Goal: Information Seeking & Learning: Learn about a topic

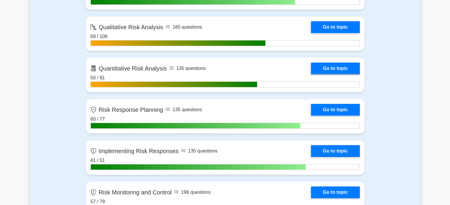
scroll to position [395, 0]
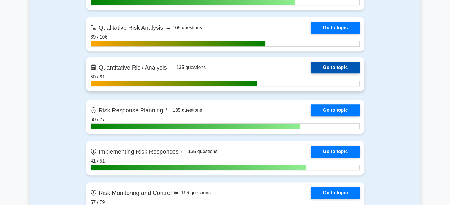
click at [328, 68] on link "Go to topic" at bounding box center [335, 68] width 48 height 12
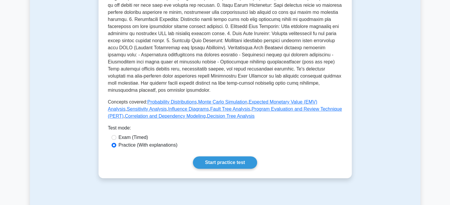
scroll to position [183, 0]
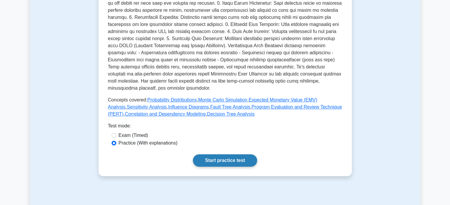
click at [214, 165] on link "Start practice test" at bounding box center [225, 161] width 64 height 12
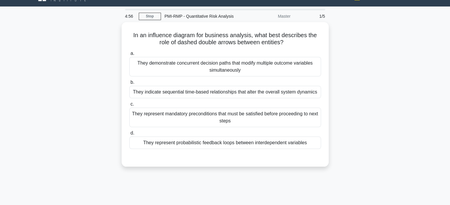
scroll to position [13, 0]
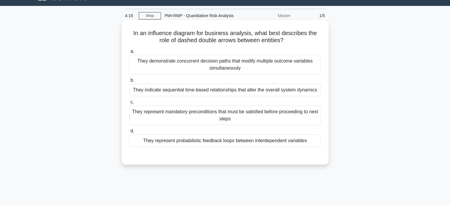
click at [159, 117] on div "They represent mandatory preconditions that must be satisfied before proceeding…" at bounding box center [225, 116] width 192 height 20
click at [129, 104] on input "c. They represent mandatory preconditions that must be satisfied before proceed…" at bounding box center [129, 102] width 0 height 4
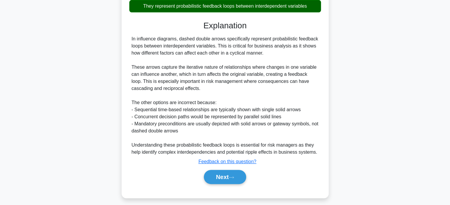
scroll to position [152, 0]
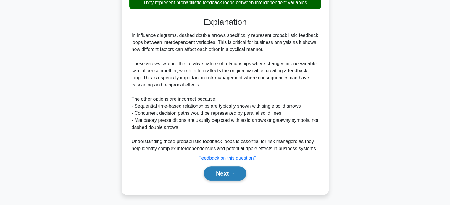
click at [220, 176] on button "Next" at bounding box center [225, 174] width 42 height 14
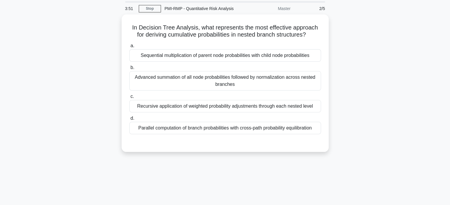
scroll to position [19, 0]
click at [156, 53] on div "Sequential multiplication of parent node probabilities with child node probabil…" at bounding box center [225, 55] width 192 height 12
click at [129, 48] on input "a. Sequential multiplication of parent node probabilities with child node proba…" at bounding box center [129, 46] width 0 height 4
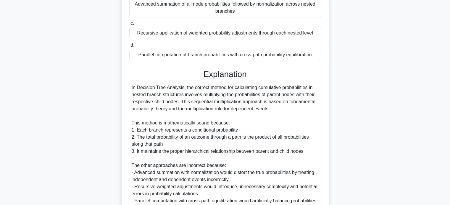
scroll to position [151, 0]
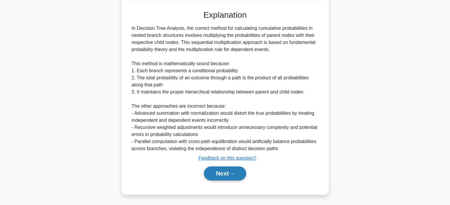
click at [219, 175] on button "Next" at bounding box center [225, 174] width 42 height 14
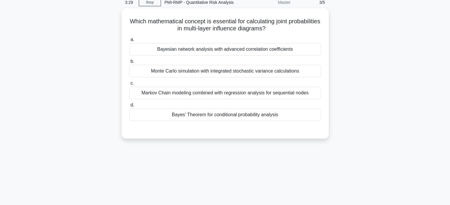
scroll to position [29, 0]
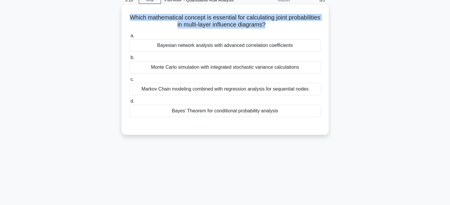
drag, startPoint x: 145, startPoint y: 18, endPoint x: 284, endPoint y: 27, distance: 138.6
click at [284, 27] on h5 "Which mathematical concept is essential for calculating joint probabilities in …" at bounding box center [225, 21] width 193 height 15
copy h5 "Which mathematical concept is essential for calculating joint probabilities in …"
click at [166, 114] on div "Bayes' Theorem for conditional probability analysis" at bounding box center [225, 111] width 192 height 12
click at [129, 103] on input "d. Bayes' Theorem for conditional probability analysis" at bounding box center [129, 102] width 0 height 4
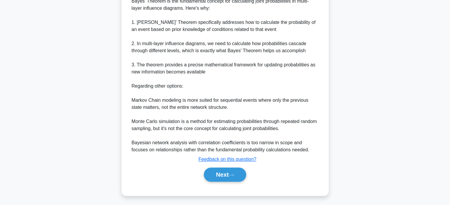
scroll to position [173, 0]
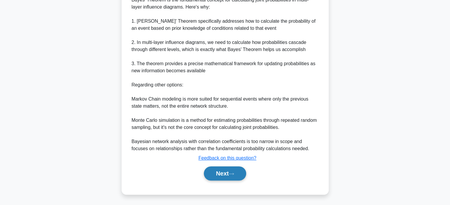
click at [224, 174] on button "Next" at bounding box center [225, 174] width 42 height 14
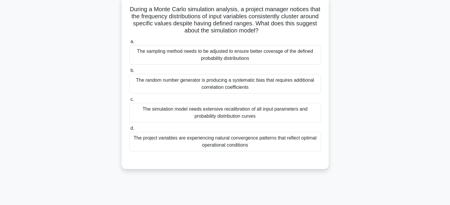
scroll to position [37, 0]
click at [147, 144] on div "The project variables are experiencing natural convergence patterns that reflec…" at bounding box center [225, 142] width 192 height 20
click at [129, 130] on input "d. The project variables are experiencing natural convergence patterns that ref…" at bounding box center [129, 129] width 0 height 4
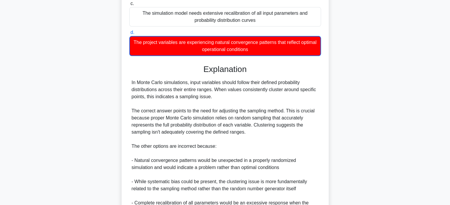
scroll to position [194, 0]
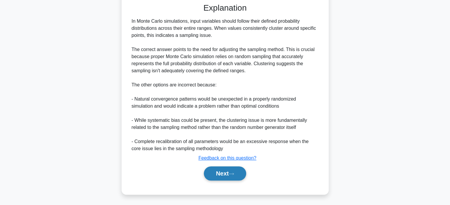
click at [227, 173] on button "Next" at bounding box center [225, 174] width 42 height 14
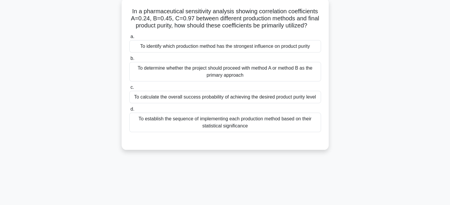
scroll to position [36, 0]
click at [292, 52] on div "To identify which production method has the strongest influence on product puri…" at bounding box center [225, 45] width 192 height 12
click at [129, 38] on input "a. To identify which production method has the strongest influence on product p…" at bounding box center [129, 36] width 0 height 4
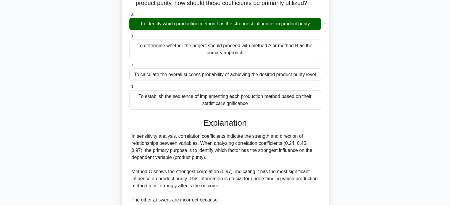
scroll to position [158, 0]
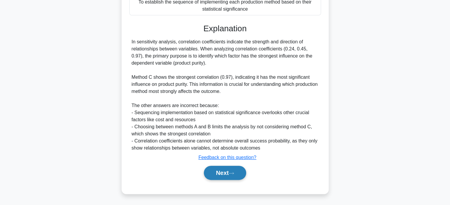
click at [224, 177] on button "Next" at bounding box center [225, 173] width 42 height 14
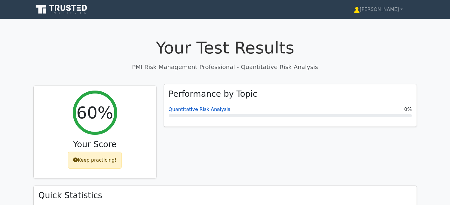
click at [206, 112] on link "Quantitative Risk Analysis" at bounding box center [199, 110] width 62 height 6
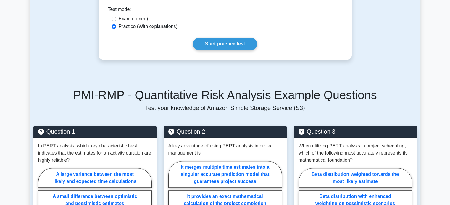
scroll to position [301, 0]
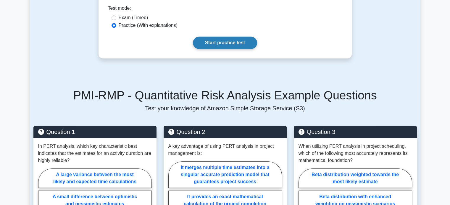
click at [232, 44] on link "Start practice test" at bounding box center [225, 43] width 64 height 12
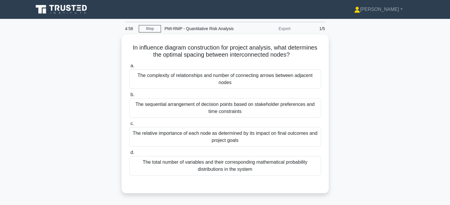
click at [387, 131] on div "In influence diagram construction for project analysis, what determines the opt…" at bounding box center [225, 118] width 390 height 166
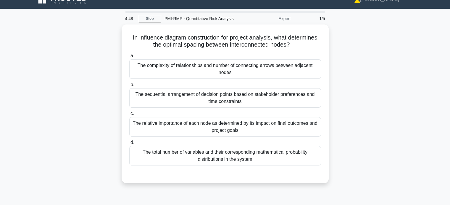
scroll to position [10, 0]
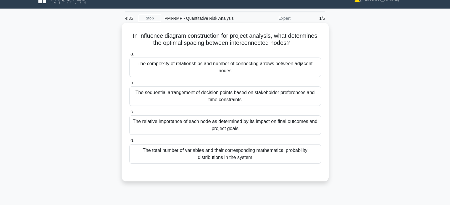
click at [255, 66] on div "The complexity of relationships and number of connecting arrows between adjacen…" at bounding box center [225, 68] width 192 height 20
click at [129, 56] on input "a. The complexity of relationships and number of connecting arrows between adja…" at bounding box center [129, 54] width 0 height 4
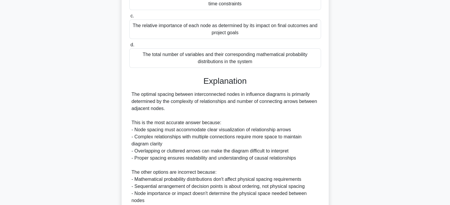
scroll to position [187, 0]
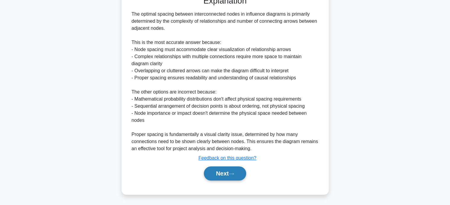
click at [225, 175] on button "Next" at bounding box center [225, 174] width 42 height 14
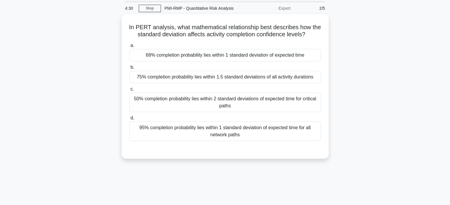
scroll to position [16, 0]
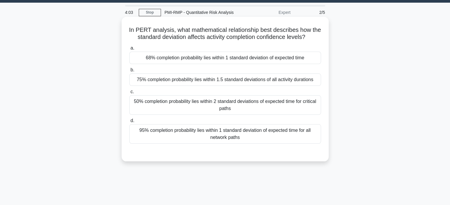
click at [152, 58] on div "68% completion probability lies within 1 standard deviation of expected time" at bounding box center [225, 58] width 192 height 12
click at [129, 50] on input "a. 68% completion probability lies within 1 standard deviation of expected time" at bounding box center [129, 48] width 0 height 4
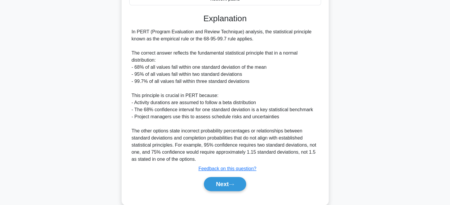
scroll to position [166, 0]
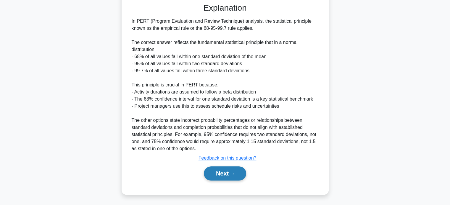
click at [218, 177] on button "Next" at bounding box center [225, 174] width 42 height 14
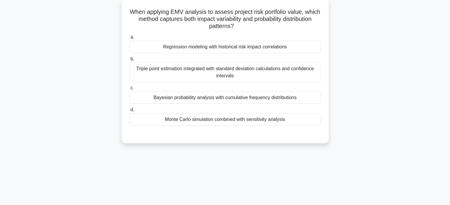
scroll to position [34, 0]
click at [155, 124] on div "Monte Carlo simulation combined with sensitivity analysis" at bounding box center [225, 120] width 192 height 12
click at [129, 112] on input "d. Monte Carlo simulation combined with sensitivity analysis" at bounding box center [129, 110] width 0 height 4
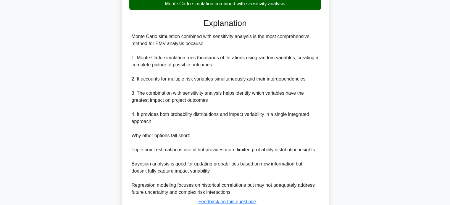
scroll to position [194, 0]
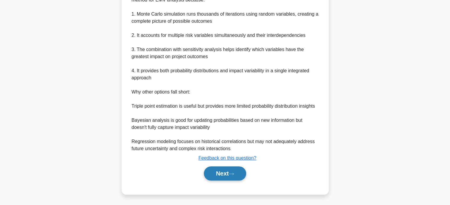
click at [216, 174] on button "Next" at bounding box center [225, 174] width 42 height 14
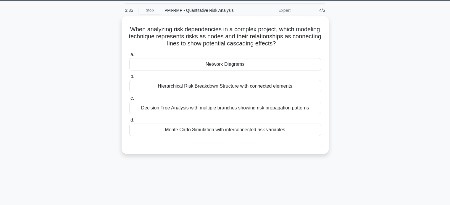
scroll to position [22, 0]
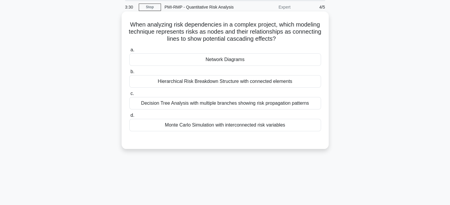
click at [177, 60] on div "Network Diagrams" at bounding box center [225, 60] width 192 height 12
click at [129, 52] on input "a. Network Diagrams" at bounding box center [129, 50] width 0 height 4
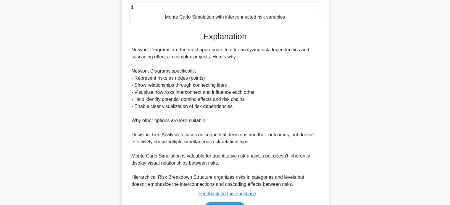
scroll to position [166, 0]
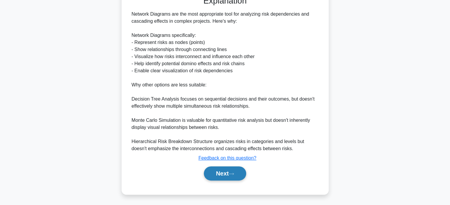
click at [216, 177] on button "Next" at bounding box center [225, 174] width 42 height 14
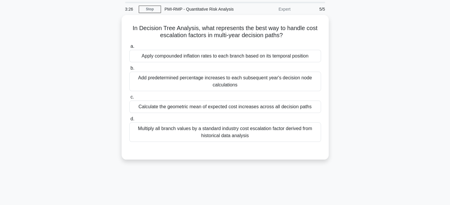
scroll to position [19, 0]
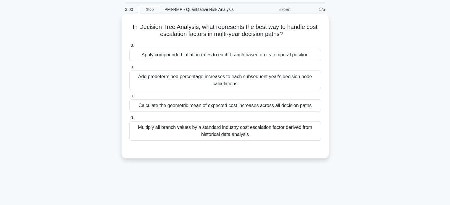
click at [279, 86] on div "Add predetermined percentage increases to each subsequent year's decision node …" at bounding box center [225, 81] width 192 height 20
click at [129, 69] on input "b. Add predetermined percentage increases to each subsequent year's decision no…" at bounding box center [129, 67] width 0 height 4
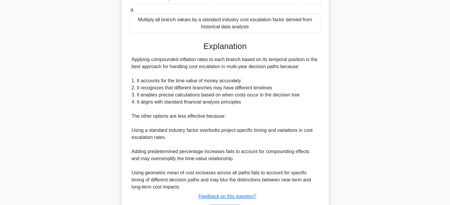
scroll to position [166, 0]
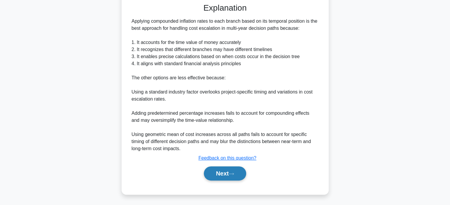
click at [223, 176] on button "Next" at bounding box center [225, 174] width 42 height 14
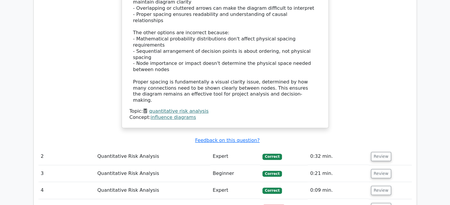
scroll to position [633, 0]
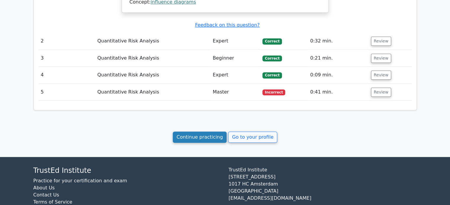
click at [191, 132] on link "Continue practicing" at bounding box center [200, 137] width 54 height 11
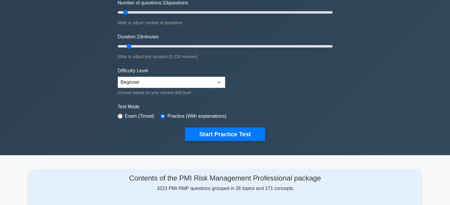
scroll to position [80, 0]
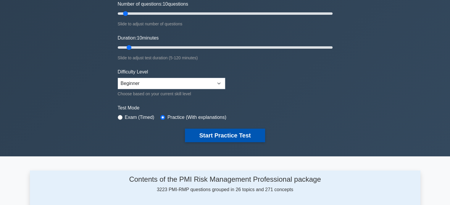
click at [232, 132] on button "Start Practice Test" at bounding box center [225, 136] width 80 height 14
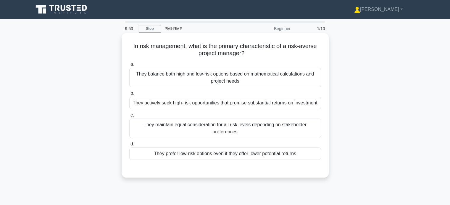
click at [290, 155] on div "They prefer low-risk options even if they offer lower potential returns" at bounding box center [225, 154] width 192 height 12
click at [129, 146] on input "d. They prefer low-risk options even if they offer lower potential returns" at bounding box center [129, 144] width 0 height 4
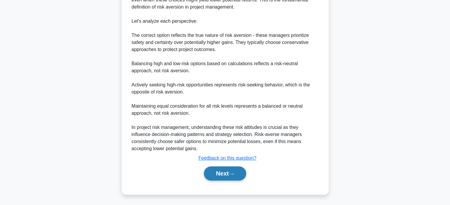
click at [229, 175] on button "Next" at bounding box center [225, 174] width 42 height 14
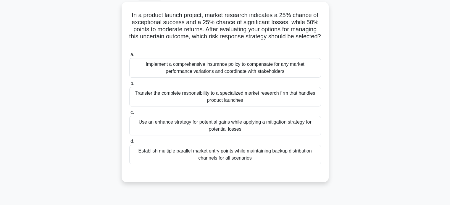
scroll to position [32, 0]
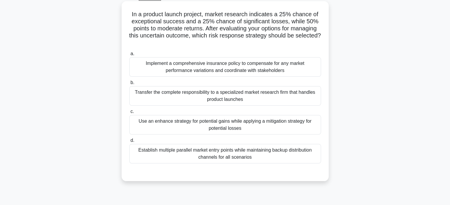
click at [281, 128] on div "Use an enhance strategy for potential gains while applying a mitigation strateg…" at bounding box center [225, 125] width 192 height 20
click at [129, 114] on input "c. Use an enhance strategy for potential gains while applying a mitigation stra…" at bounding box center [129, 112] width 0 height 4
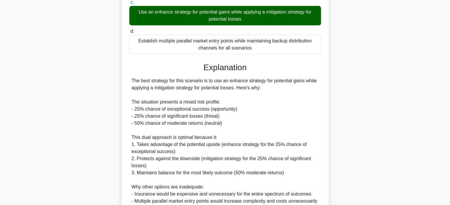
scroll to position [208, 0]
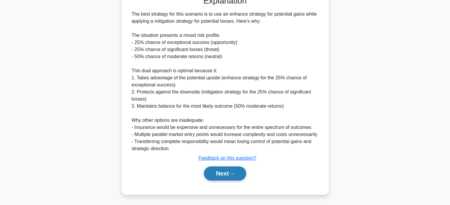
click at [216, 178] on button "Next" at bounding box center [225, 174] width 42 height 14
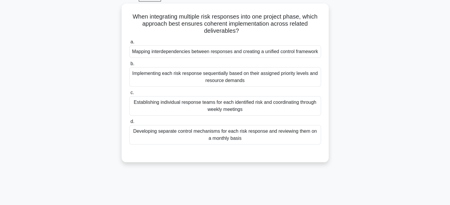
scroll to position [27, 0]
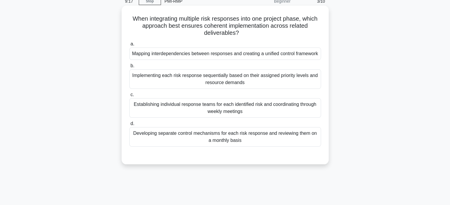
click at [302, 56] on div "Mapping interdependencies between responses and creating a unified control fram…" at bounding box center [225, 54] width 192 height 12
click at [129, 46] on input "a. Mapping interdependencies between responses and creating a unified control f…" at bounding box center [129, 44] width 0 height 4
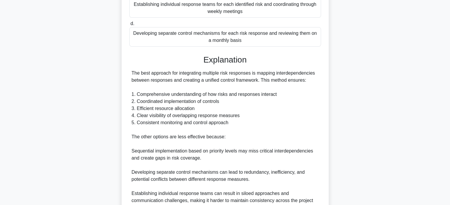
scroll to position [194, 0]
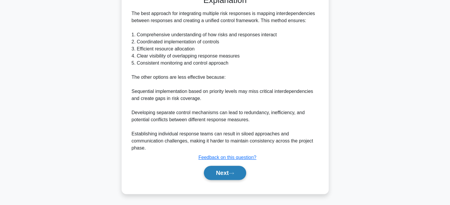
click at [225, 173] on button "Next" at bounding box center [225, 173] width 42 height 14
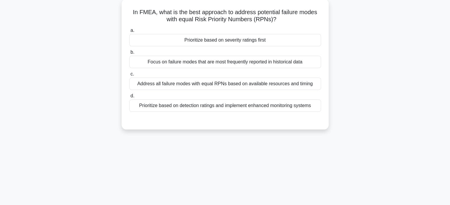
scroll to position [35, 0]
click at [293, 38] on div "Prioritize based on severity ratings first" at bounding box center [225, 39] width 192 height 12
click at [129, 32] on input "a. Prioritize based on severity ratings first" at bounding box center [129, 30] width 0 height 4
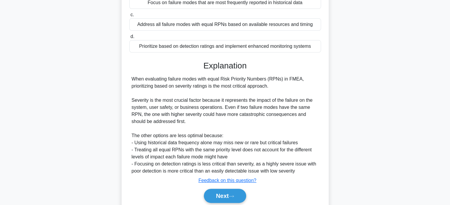
scroll to position [116, 0]
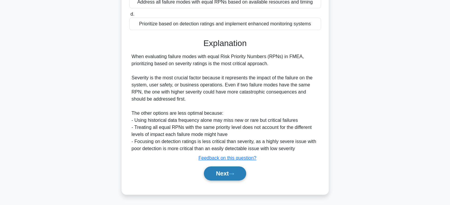
click at [222, 177] on button "Next" at bounding box center [225, 174] width 42 height 14
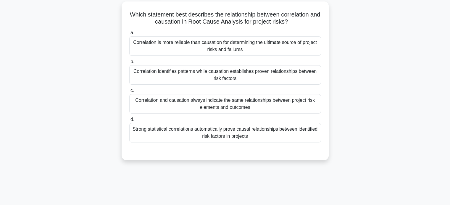
scroll to position [33, 0]
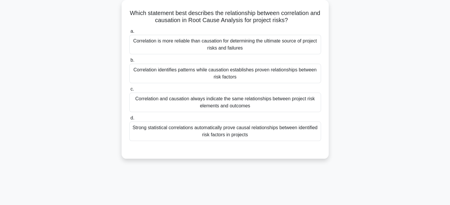
click at [289, 74] on div "Correlation identifies patterns while causation establishes proven relationship…" at bounding box center [225, 74] width 192 height 20
click at [129, 62] on input "b. Correlation identifies patterns while causation establishes proven relations…" at bounding box center [129, 61] width 0 height 4
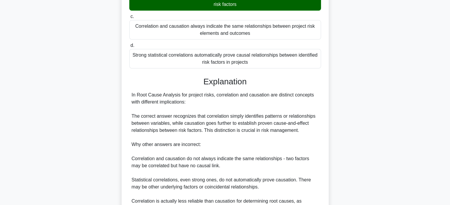
scroll to position [173, 0]
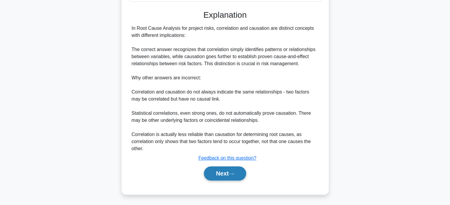
click at [223, 174] on button "Next" at bounding box center [225, 174] width 42 height 14
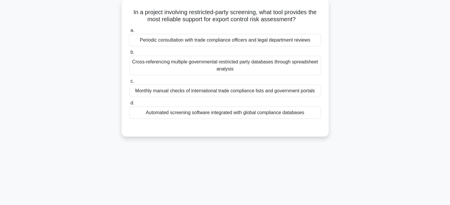
scroll to position [35, 0]
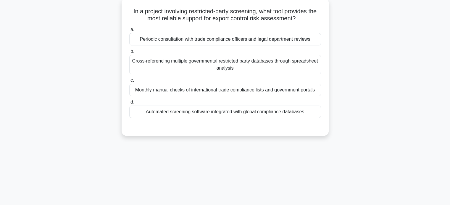
click at [292, 115] on div "Automated screening software integrated with global compliance databases" at bounding box center [225, 112] width 192 height 12
click at [129, 104] on input "d. Automated screening software integrated with global compliance databases" at bounding box center [129, 102] width 0 height 4
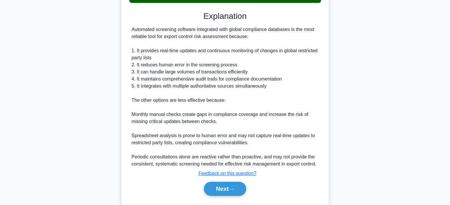
scroll to position [166, 0]
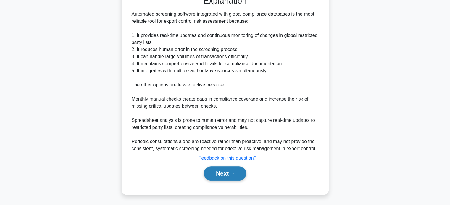
click at [227, 176] on button "Next" at bounding box center [225, 174] width 42 height 14
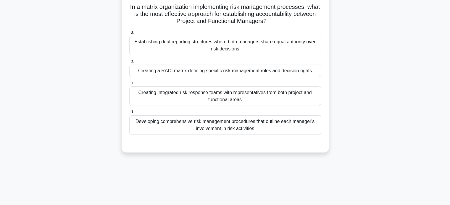
scroll to position [37, 0]
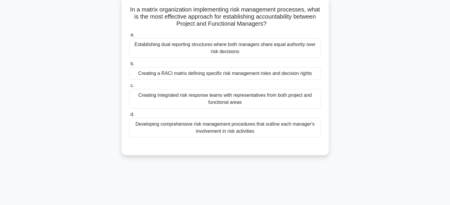
click at [296, 75] on div "Creating a RACI matrix defining specific risk management roles and decision rig…" at bounding box center [225, 73] width 192 height 12
click at [129, 66] on input "b. Creating a RACI matrix defining specific risk management roles and decision …" at bounding box center [129, 64] width 0 height 4
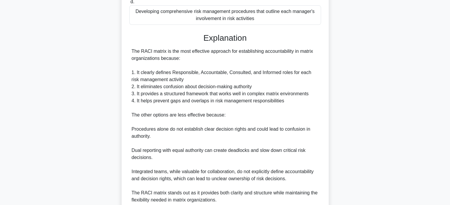
scroll to position [201, 0]
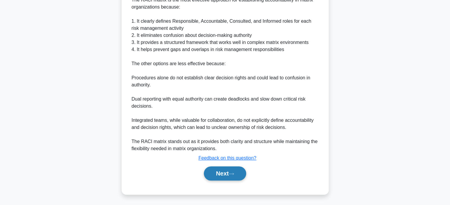
click at [229, 179] on button "Next" at bounding box center [225, 174] width 42 height 14
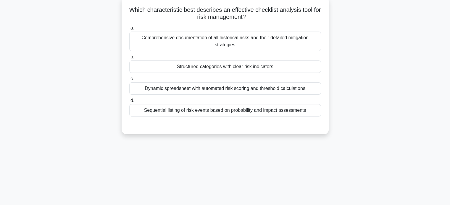
scroll to position [35, 0]
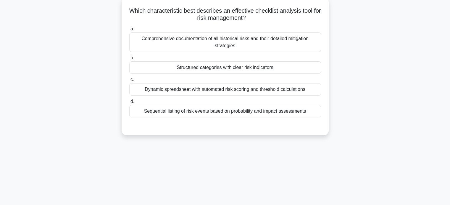
click at [285, 65] on div "Structured categories with clear risk indicators" at bounding box center [225, 67] width 192 height 12
click at [129, 60] on input "b. Structured categories with clear risk indicators" at bounding box center [129, 58] width 0 height 4
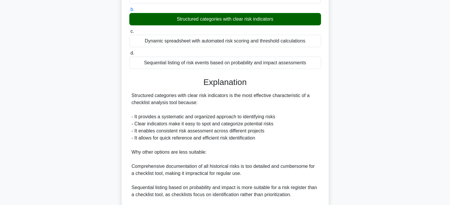
scroll to position [158, 0]
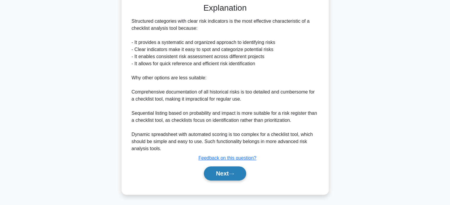
click at [234, 176] on button "Next" at bounding box center [225, 174] width 42 height 14
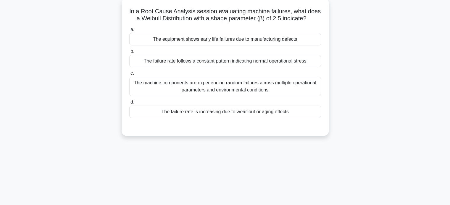
scroll to position [40, 0]
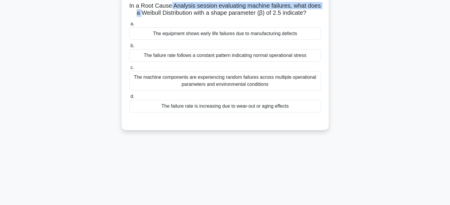
drag, startPoint x: 141, startPoint y: 13, endPoint x: 170, endPoint y: 7, distance: 29.5
click at [170, 7] on h5 "In a Root Cause Analysis session evaluating machine failures, what does a Weibu…" at bounding box center [225, 9] width 193 height 15
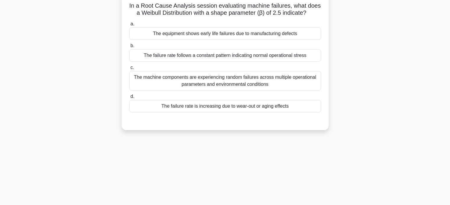
click at [127, 4] on div "In a Root Cause Analysis session evaluating machine failures, what does a Weibu…" at bounding box center [225, 61] width 202 height 133
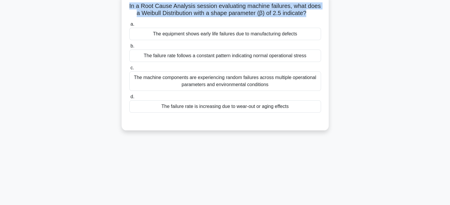
drag, startPoint x: 127, startPoint y: 4, endPoint x: 308, endPoint y: 14, distance: 181.5
click at [308, 14] on div "In a Root Cause Analysis session evaluating machine failures, what does a Weibu…" at bounding box center [225, 61] width 202 height 133
copy h5 "In a Root Cause Analysis session evaluating machine failures, what does a Weibu…"
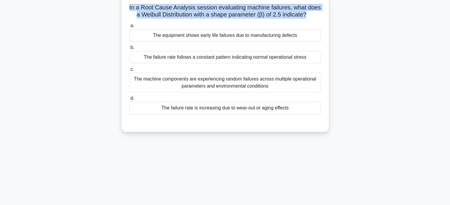
click at [58, 86] on div "In a Root Cause Analysis session evaluating machine failures, what does a Weibu…" at bounding box center [225, 66] width 390 height 145
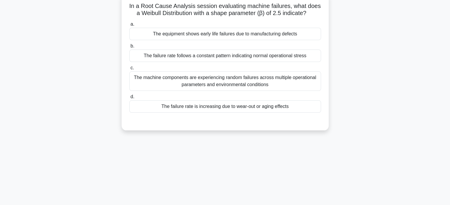
click at [164, 107] on div "The failure rate is increasing due to wear-out or aging effects" at bounding box center [225, 106] width 192 height 12
click at [129, 99] on input "d. The failure rate is increasing due to wear-out or aging effects" at bounding box center [129, 97] width 0 height 4
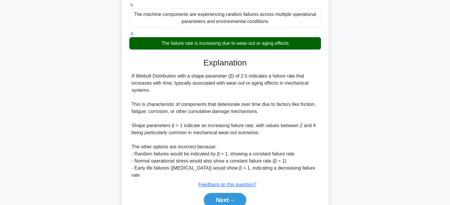
scroll to position [104, 0]
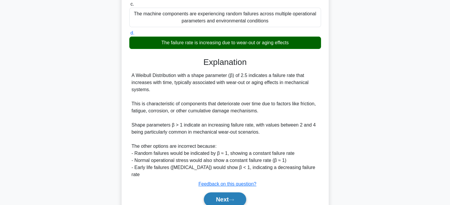
click at [232, 199] on icon at bounding box center [230, 200] width 5 height 3
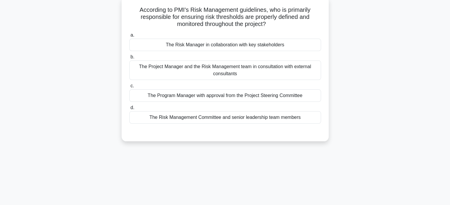
scroll to position [36, 0]
click at [293, 46] on div "The Risk Manager in collaboration with key stakeholders" at bounding box center [225, 45] width 192 height 12
click at [129, 38] on input "a. The Risk Manager in collaboration with key stakeholders" at bounding box center [129, 36] width 0 height 4
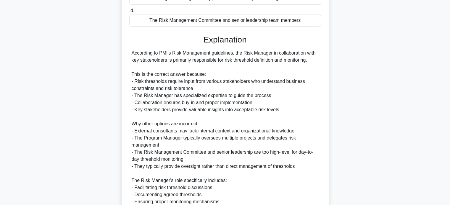
scroll to position [201, 0]
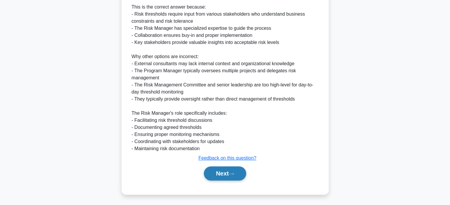
click at [224, 175] on button "Next" at bounding box center [225, 174] width 42 height 14
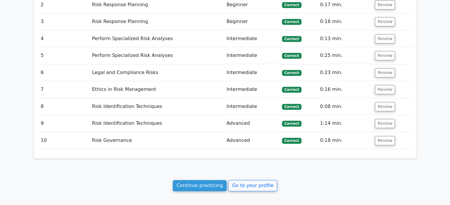
scroll to position [701, 0]
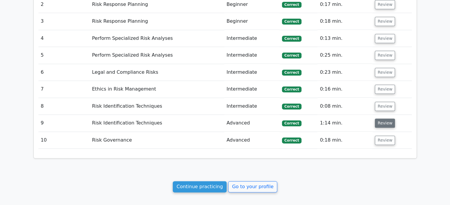
click at [384, 121] on button "Review" at bounding box center [385, 123] width 20 height 9
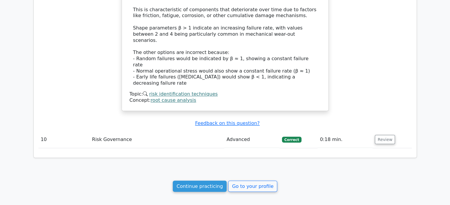
scroll to position [1003, 0]
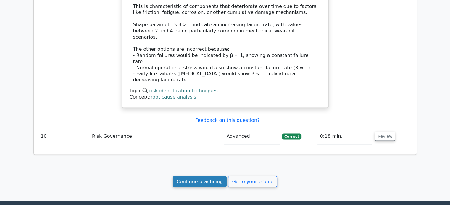
click at [193, 176] on link "Continue practicing" at bounding box center [200, 181] width 54 height 11
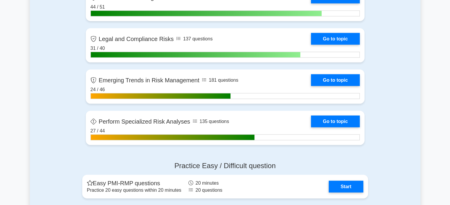
scroll to position [1211, 0]
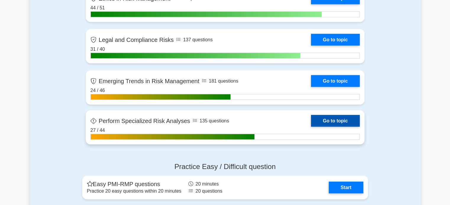
click at [342, 127] on link "Go to topic" at bounding box center [335, 121] width 48 height 12
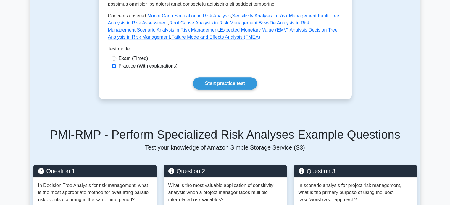
scroll to position [291, 0]
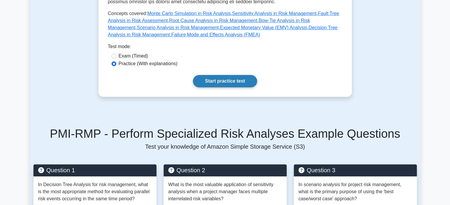
click at [206, 81] on link "Start practice test" at bounding box center [225, 81] width 64 height 12
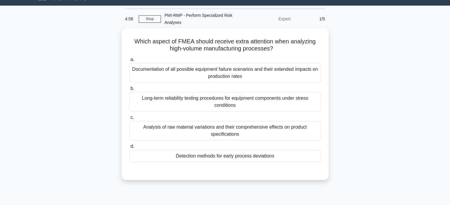
scroll to position [14, 0]
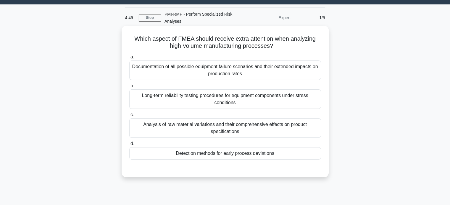
click at [293, 157] on div "Detection methods for early process deviations" at bounding box center [225, 153] width 192 height 12
click at [129, 146] on input "d. Detection methods for early process deviations" at bounding box center [129, 144] width 0 height 4
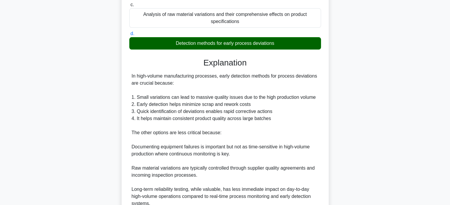
scroll to position [180, 0]
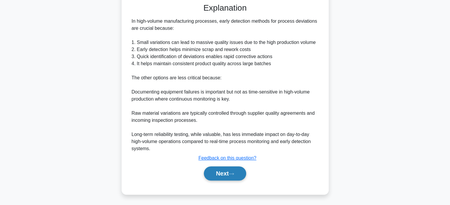
click at [234, 174] on icon at bounding box center [230, 174] width 5 height 3
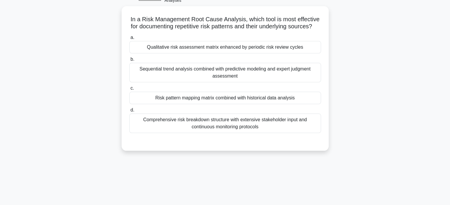
scroll to position [35, 0]
click at [283, 131] on div "Comprehensive risk breakdown structure with extensive stakeholder input and con…" at bounding box center [225, 123] width 192 height 20
click at [129, 112] on input "d. Comprehensive risk breakdown structure with extensive stakeholder input and …" at bounding box center [129, 110] width 0 height 4
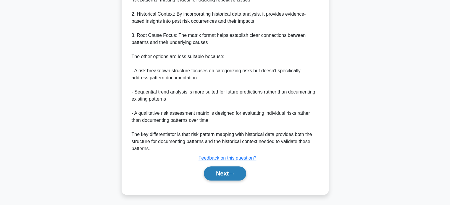
click at [227, 181] on button "Next" at bounding box center [225, 174] width 42 height 14
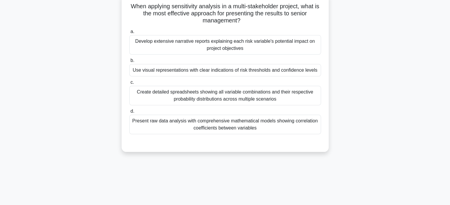
scroll to position [50, 0]
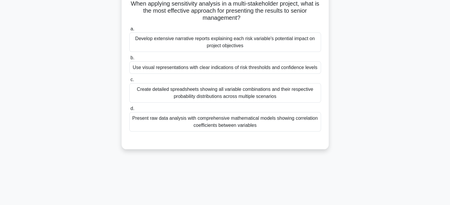
click at [147, 69] on div "Use visual representations with clear indications of risk thresholds and confid…" at bounding box center [225, 67] width 192 height 12
click at [129, 60] on input "b. Use visual representations with clear indications of risk thresholds and con…" at bounding box center [129, 58] width 0 height 4
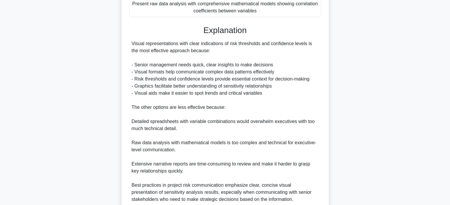
scroll to position [222, 0]
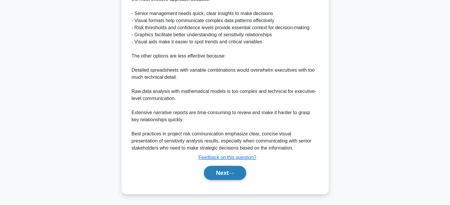
click at [217, 170] on button "Next" at bounding box center [225, 173] width 42 height 14
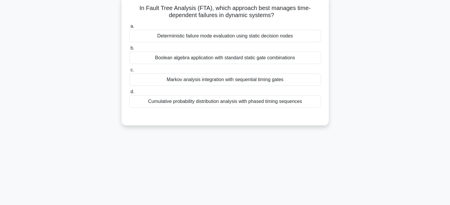
scroll to position [43, 0]
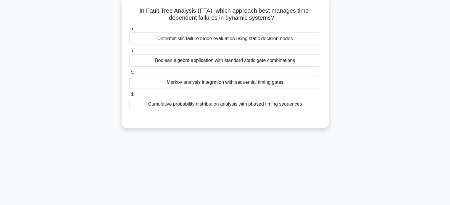
click at [159, 37] on div "Deterministic failure mode evaluation using static decision nodes" at bounding box center [225, 39] width 192 height 12
click at [129, 31] on input "a. Deterministic failure mode evaluation using static decision nodes" at bounding box center [129, 29] width 0 height 4
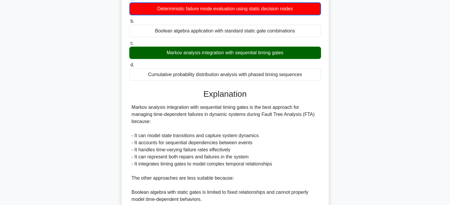
scroll to position [173, 0]
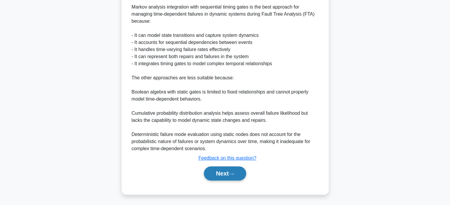
click at [214, 174] on button "Next" at bounding box center [225, 174] width 42 height 14
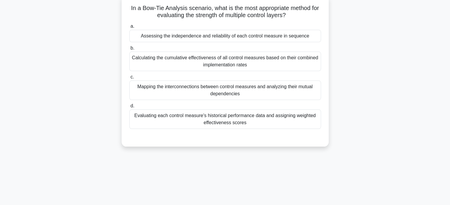
scroll to position [45, 0]
click at [142, 62] on div "Calculating the cumulative effectiveness of all control measures based on their…" at bounding box center [225, 62] width 192 height 20
click at [129, 51] on input "b. Calculating the cumulative effectiveness of all control measures based on th…" at bounding box center [129, 49] width 0 height 4
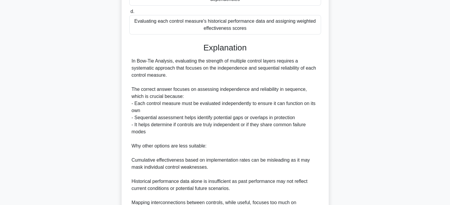
scroll to position [209, 0]
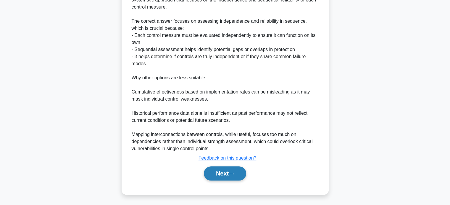
click at [215, 174] on button "Next" at bounding box center [225, 174] width 42 height 14
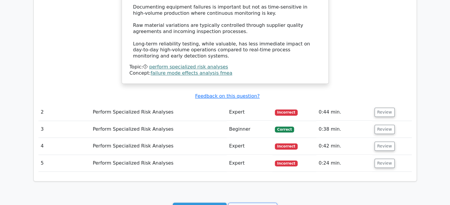
scroll to position [620, 0]
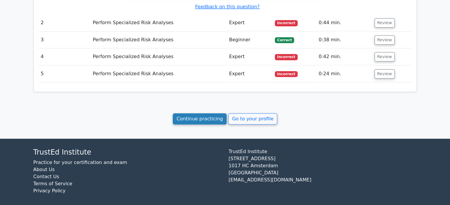
click at [195, 114] on link "Continue practicing" at bounding box center [200, 119] width 54 height 11
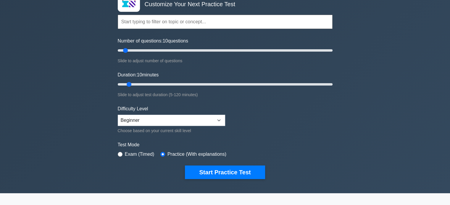
scroll to position [44, 0]
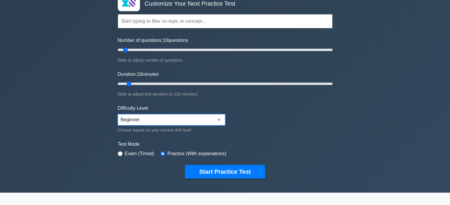
click at [131, 120] on select "Beginner Intermediate Expert" at bounding box center [171, 119] width 107 height 11
select select "expert"
click at [118, 114] on select "Beginner Intermediate Expert" at bounding box center [171, 119] width 107 height 11
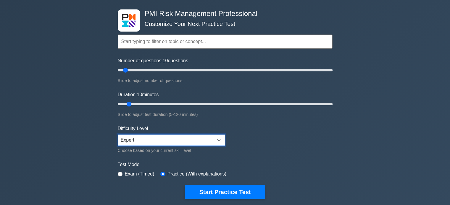
scroll to position [0, 0]
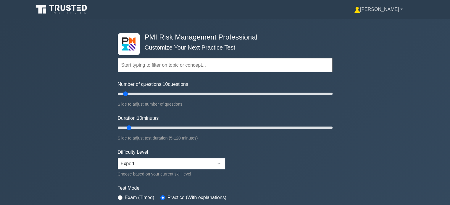
click at [387, 8] on link "[PERSON_NAME]" at bounding box center [378, 10] width 77 height 12
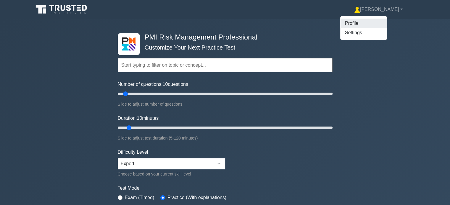
click at [372, 20] on link "Profile" at bounding box center [363, 23] width 47 height 9
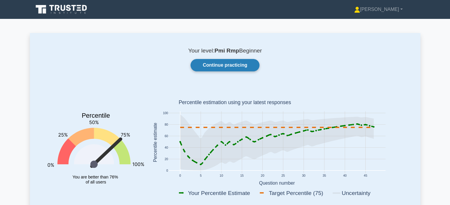
click at [213, 62] on link "Continue practicing" at bounding box center [224, 65] width 69 height 12
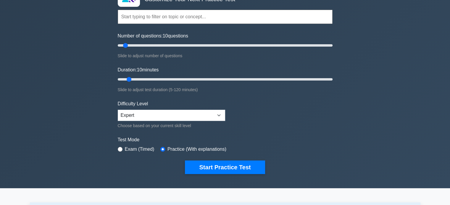
scroll to position [48, 0]
click at [120, 116] on select "Beginner Intermediate Expert" at bounding box center [171, 115] width 107 height 11
select select "beginner"
click at [118, 110] on select "Beginner Intermediate Expert" at bounding box center [171, 115] width 107 height 11
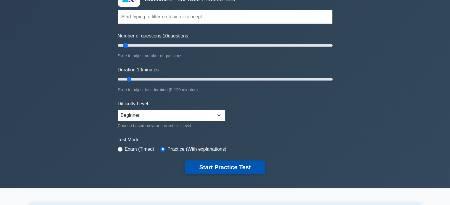
click at [208, 166] on button "Start Practice Test" at bounding box center [225, 168] width 80 height 14
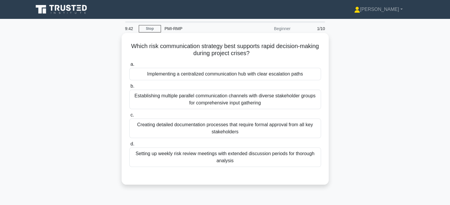
click at [140, 77] on div "Implementing a centralized communication hub with clear escalation paths" at bounding box center [225, 74] width 192 height 12
click at [129, 67] on input "a. Implementing a centralized communication hub with clear escalation paths" at bounding box center [129, 65] width 0 height 4
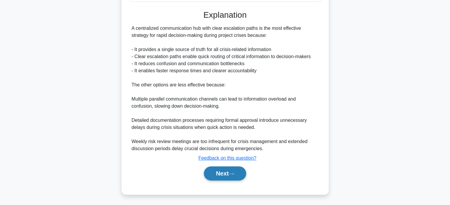
click at [210, 177] on button "Next" at bounding box center [225, 174] width 42 height 14
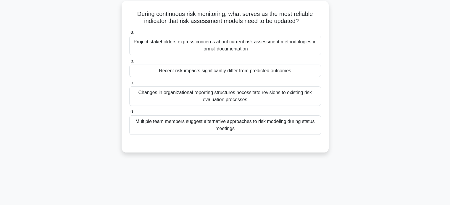
scroll to position [31, 0]
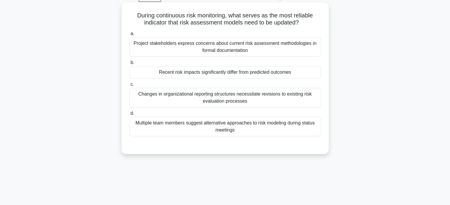
click at [147, 76] on div "Recent risk impacts significantly differ from predicted outcomes" at bounding box center [225, 72] width 192 height 12
click at [129, 65] on input "b. Recent risk impacts significantly differ from predicted outcomes" at bounding box center [129, 63] width 0 height 4
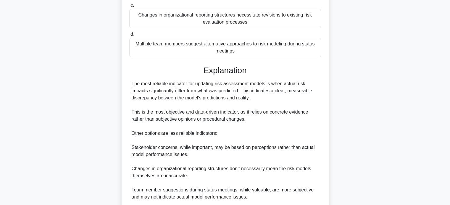
scroll to position [180, 0]
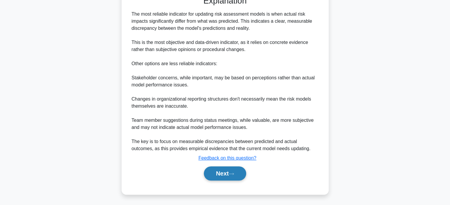
click at [210, 175] on button "Next" at bounding box center [225, 174] width 42 height 14
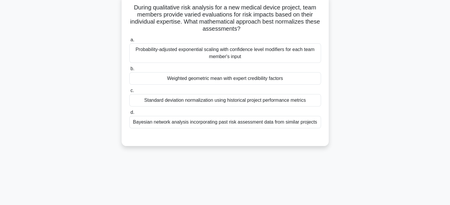
scroll to position [37, 0]
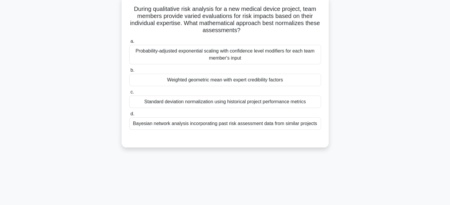
click at [144, 106] on div "Standard deviation normalization using historical project performance metrics" at bounding box center [225, 102] width 192 height 12
click at [129, 94] on input "c. Standard deviation normalization using historical project performance metrics" at bounding box center [129, 92] width 0 height 4
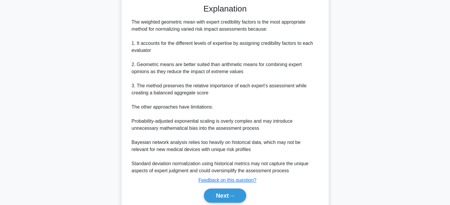
scroll to position [194, 0]
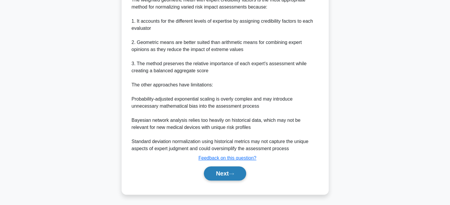
click at [219, 176] on button "Next" at bounding box center [225, 174] width 42 height 14
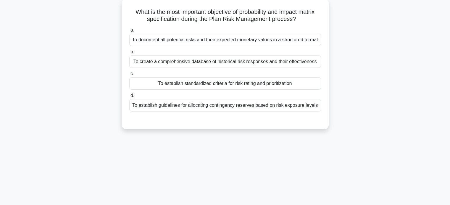
scroll to position [34, 0]
click at [145, 85] on div "To establish standardized criteria for risk rating and prioritization" at bounding box center [225, 83] width 192 height 12
click at [129, 76] on input "c. To establish standardized criteria for risk rating and prioritization" at bounding box center [129, 74] width 0 height 4
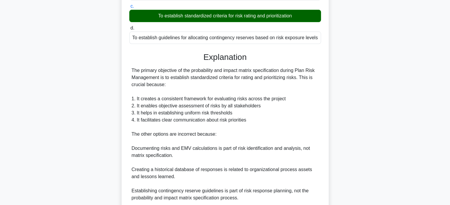
scroll to position [151, 0]
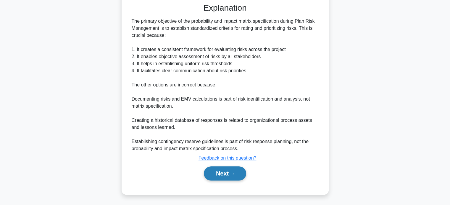
click at [218, 172] on button "Next" at bounding box center [225, 174] width 42 height 14
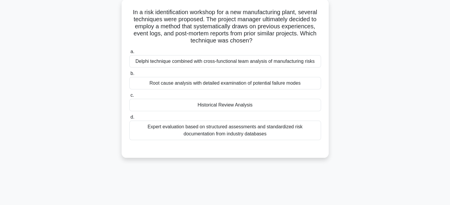
scroll to position [34, 0]
click at [166, 109] on div "Historical Review Analysis" at bounding box center [225, 105] width 192 height 12
click at [129, 97] on input "c. Historical Review Analysis" at bounding box center [129, 95] width 0 height 4
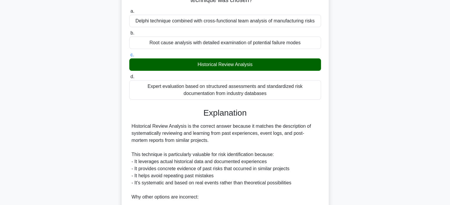
scroll to position [187, 0]
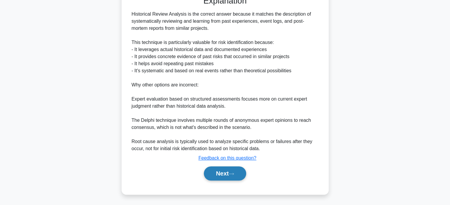
click at [212, 177] on button "Next" at bounding box center [225, 174] width 42 height 14
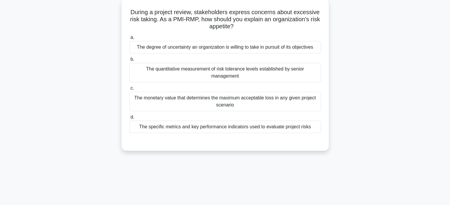
scroll to position [35, 0]
click at [142, 49] on div "The degree of uncertainty an organization is willing to take in pursuit of its …" at bounding box center [225, 46] width 192 height 12
click at [129, 39] on input "a. The degree of uncertainty an organization is willing to take in pursuit of i…" at bounding box center [129, 37] width 0 height 4
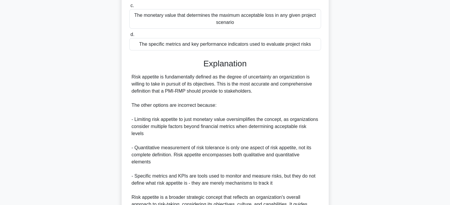
scroll to position [180, 0]
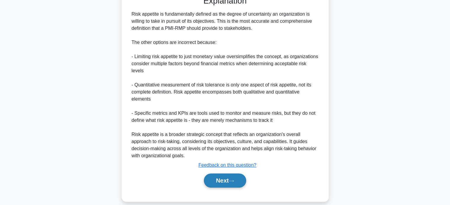
click at [214, 176] on button "Next" at bounding box center [225, 181] width 42 height 14
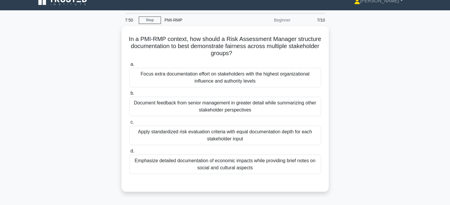
scroll to position [0, 0]
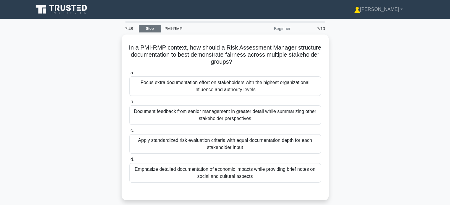
click at [145, 28] on link "Stop" at bounding box center [150, 28] width 22 height 7
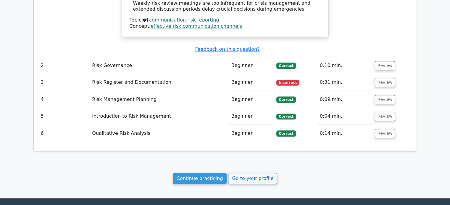
scroll to position [597, 0]
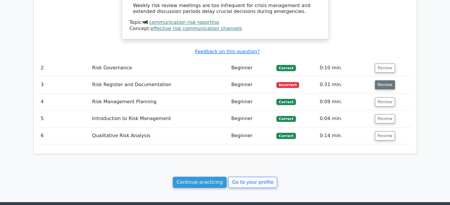
click at [383, 80] on button "Review" at bounding box center [385, 84] width 20 height 9
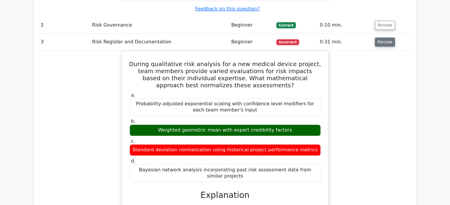
scroll to position [642, 0]
